Goal: Navigation & Orientation: Understand site structure

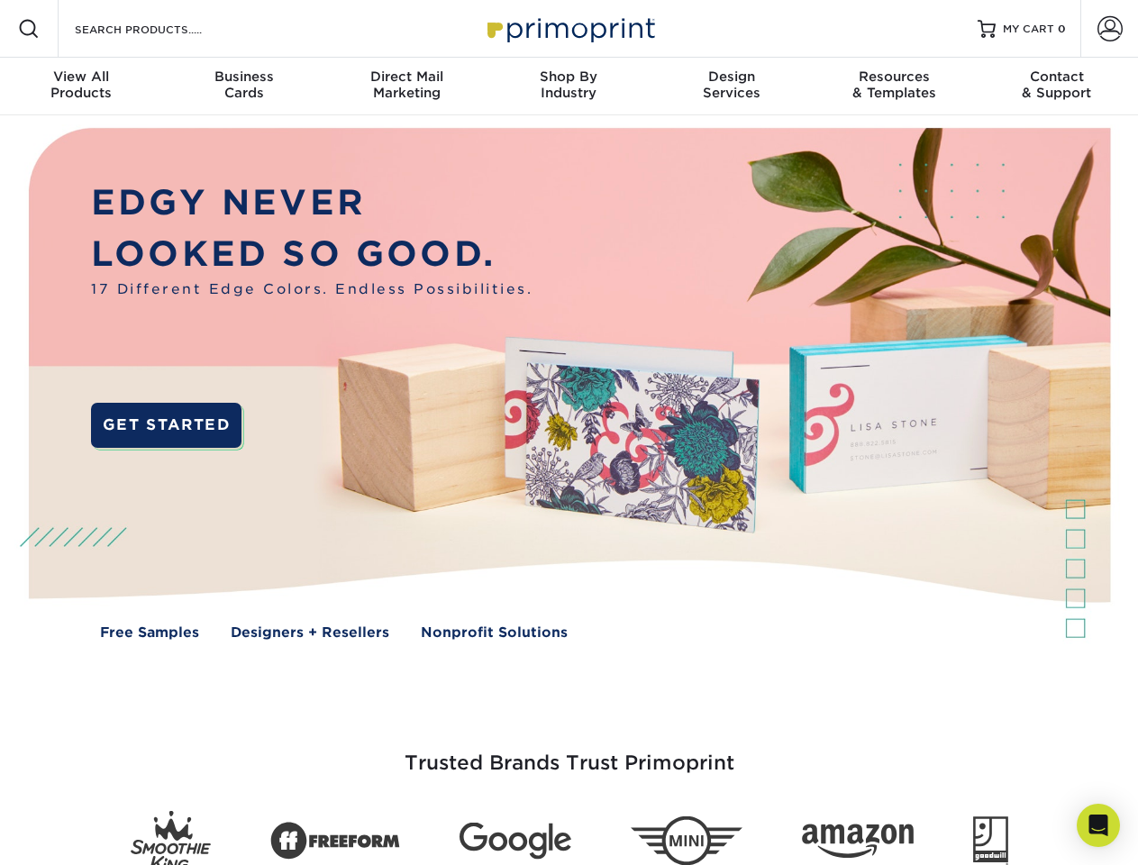
click at [569, 433] on img at bounding box center [568, 396] width 1126 height 563
click at [29, 29] on span at bounding box center [29, 29] width 22 height 22
click at [1109, 29] on span at bounding box center [1110, 28] width 25 height 25
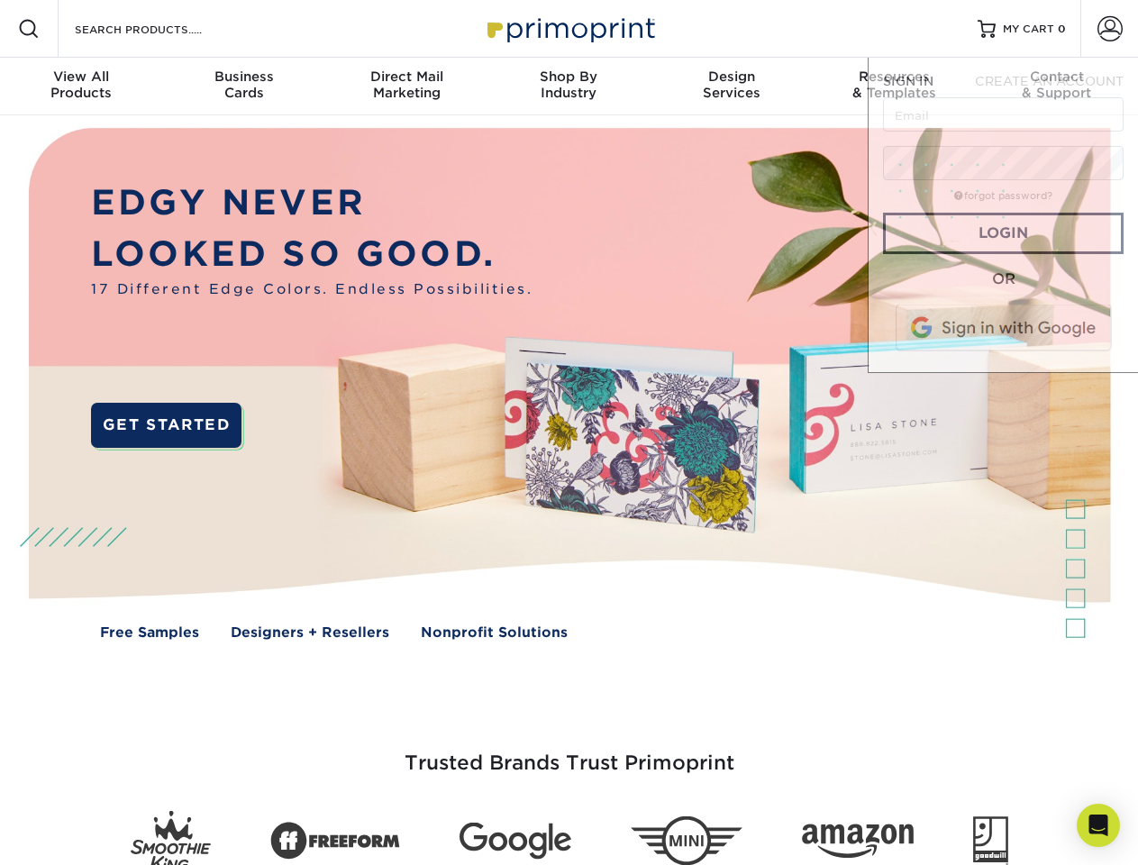
click at [81, 87] on div "View All Products" at bounding box center [81, 84] width 162 height 32
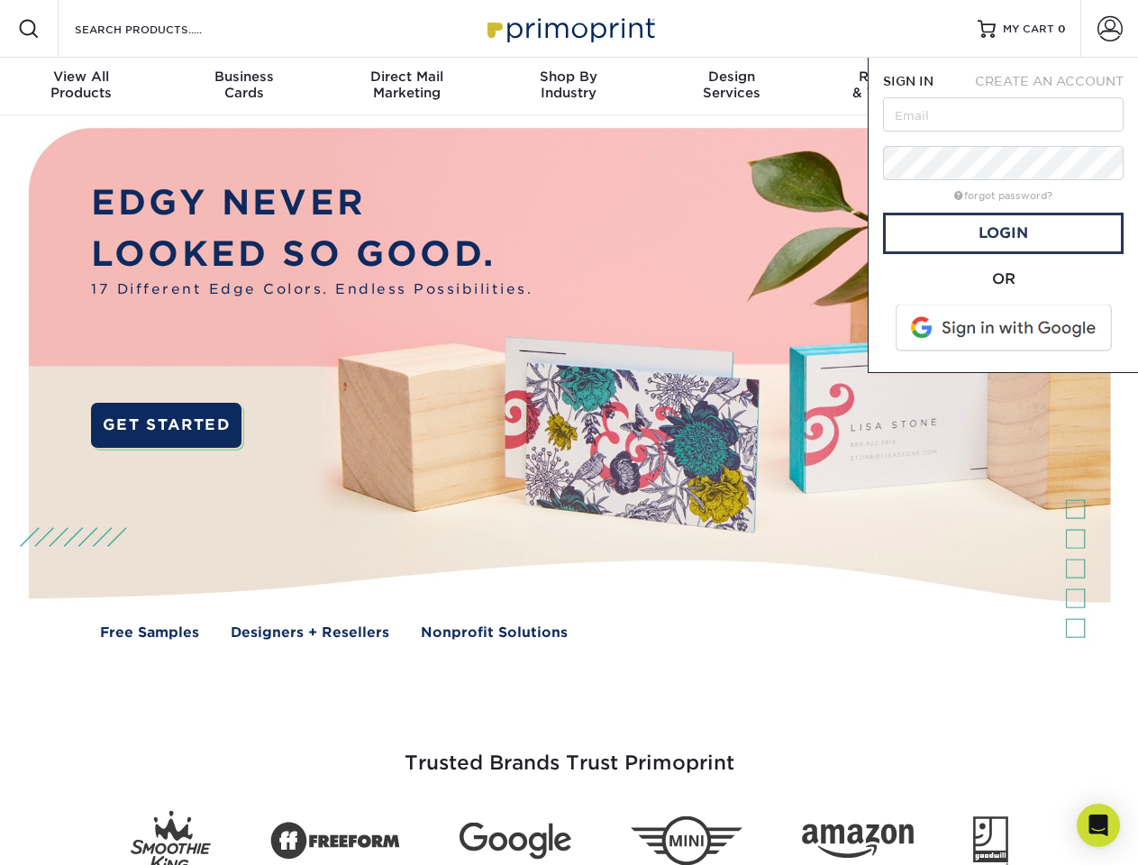
click at [243, 87] on div "Business Cards" at bounding box center [243, 84] width 162 height 32
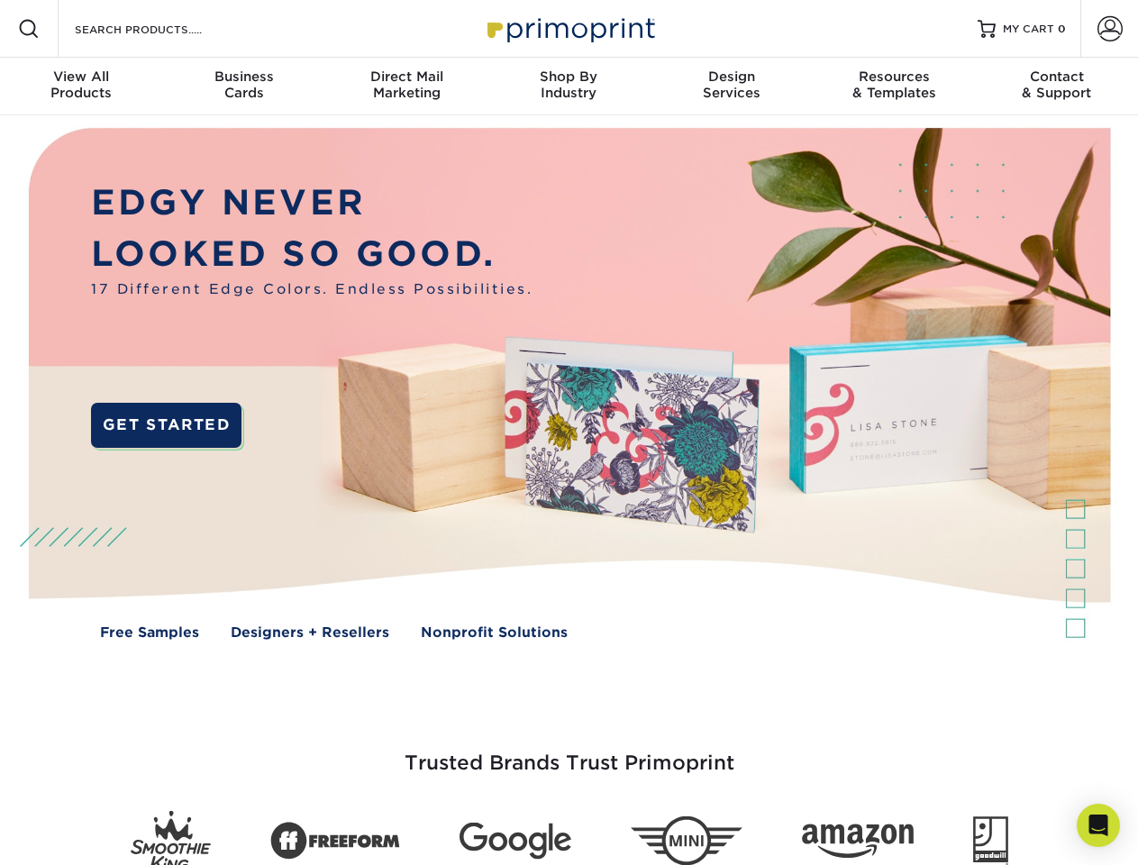
click at [406, 87] on div "Direct Mail Marketing" at bounding box center [406, 84] width 162 height 32
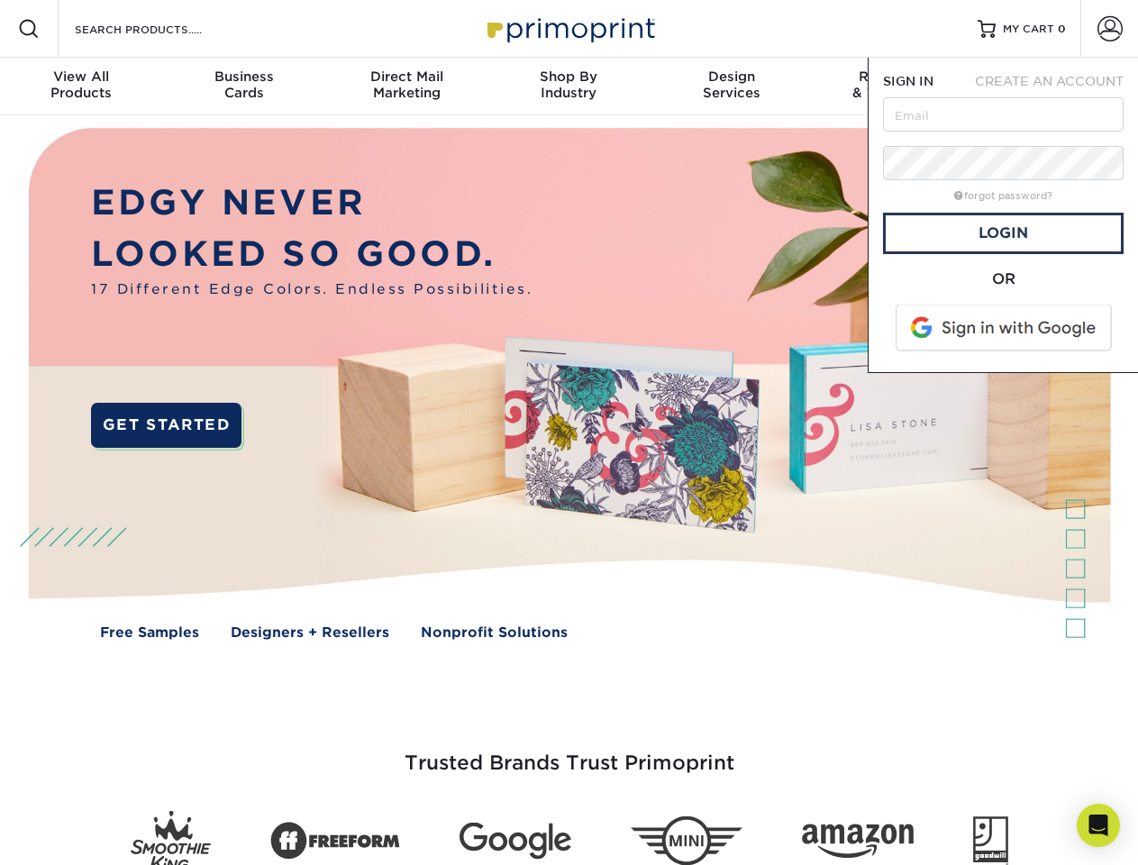
click at [569, 87] on div "Shop By Industry" at bounding box center [569, 84] width 162 height 32
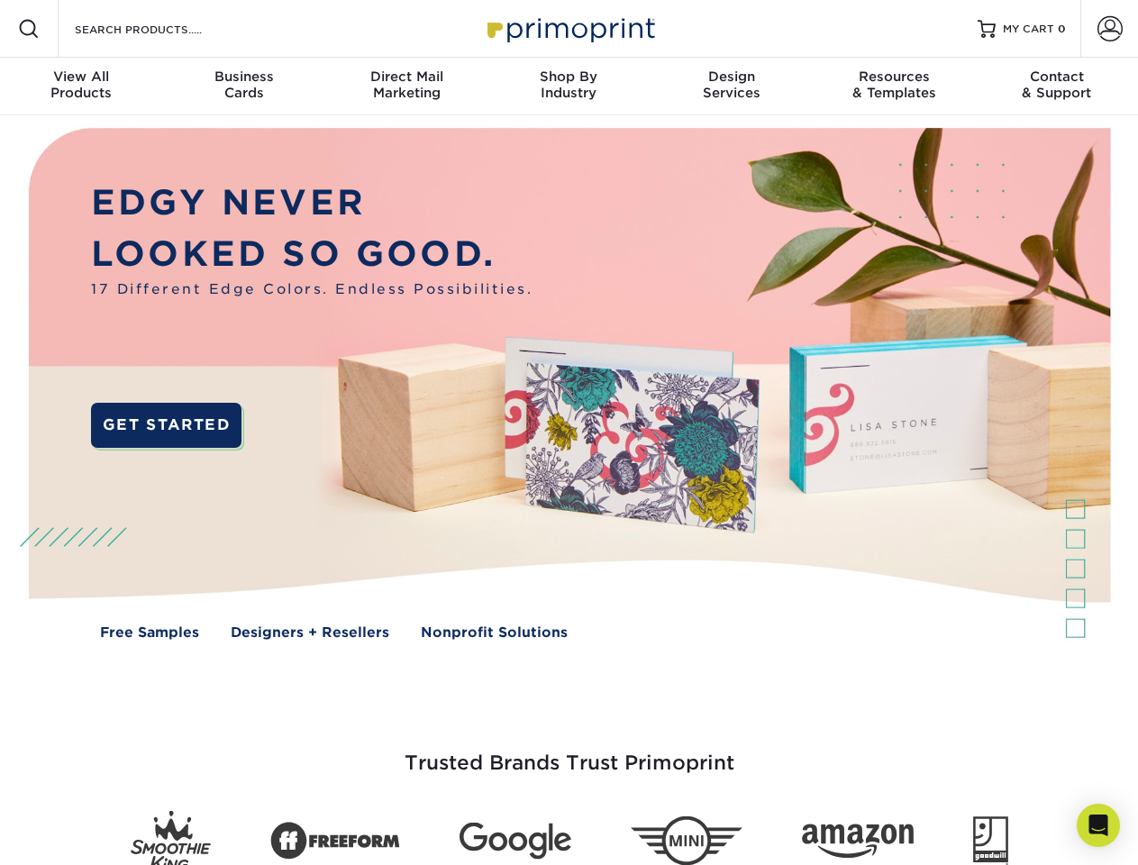
click at [732, 87] on div "Design Services" at bounding box center [732, 84] width 162 height 32
click at [894, 87] on span "SIGN IN" at bounding box center [908, 81] width 50 height 14
click at [1057, 87] on div "Contact & Support" at bounding box center [1057, 84] width 162 height 32
